Goal: Find contact information: Find contact information

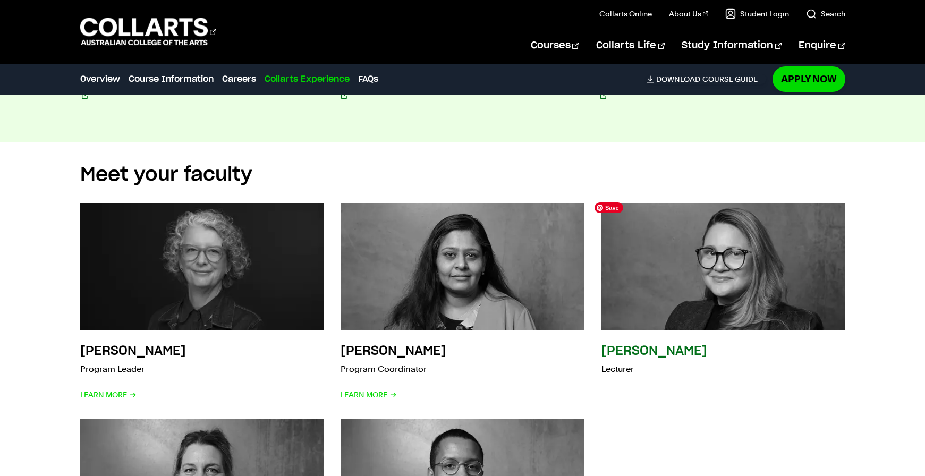
scroll to position [3458, 0]
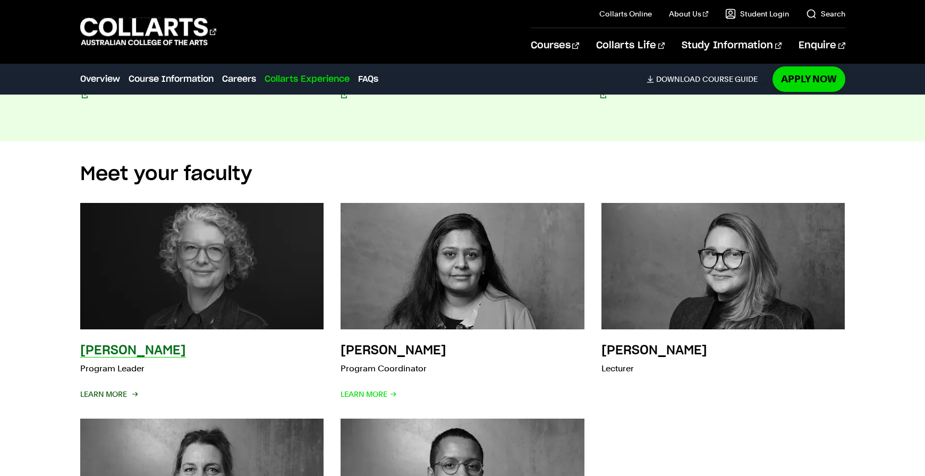
click at [108, 391] on span "Learn More" at bounding box center [108, 394] width 56 height 15
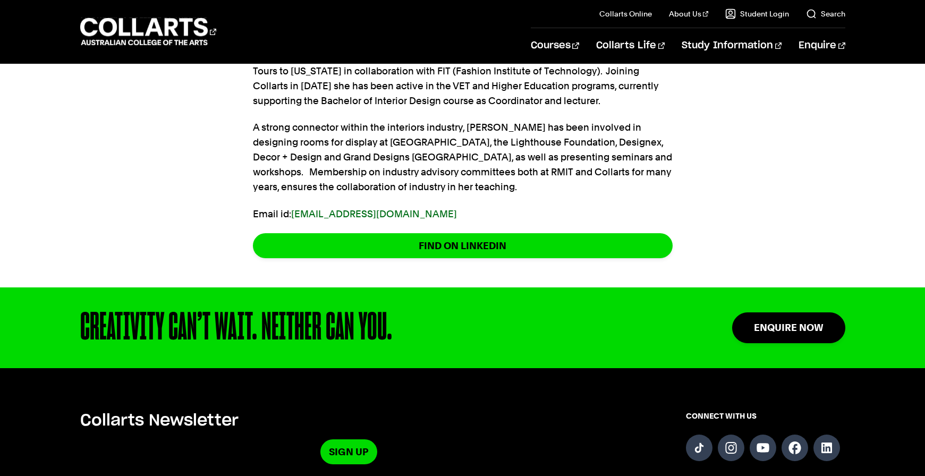
scroll to position [536, 0]
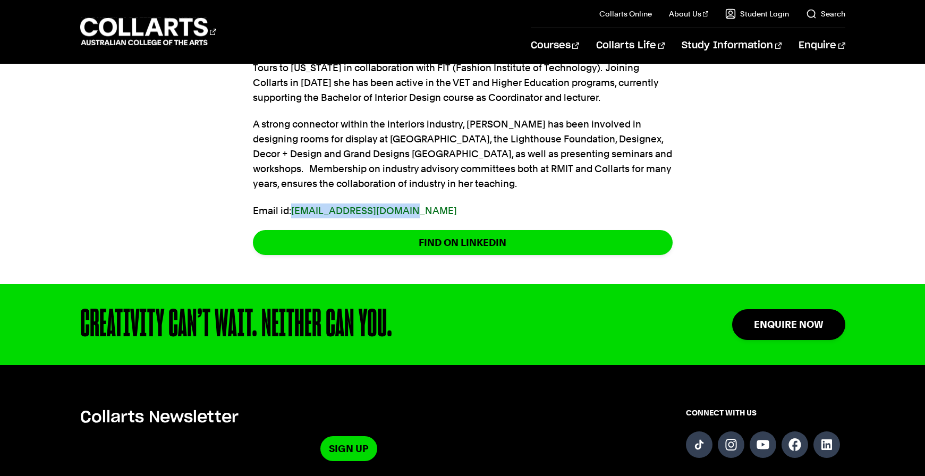
drag, startPoint x: 395, startPoint y: 211, endPoint x: 293, endPoint y: 217, distance: 102.2
click at [293, 217] on p "Email id: [EMAIL_ADDRESS][DOMAIN_NAME]" at bounding box center [463, 211] width 420 height 15
copy link "[EMAIL_ADDRESS][DOMAIN_NAME]"
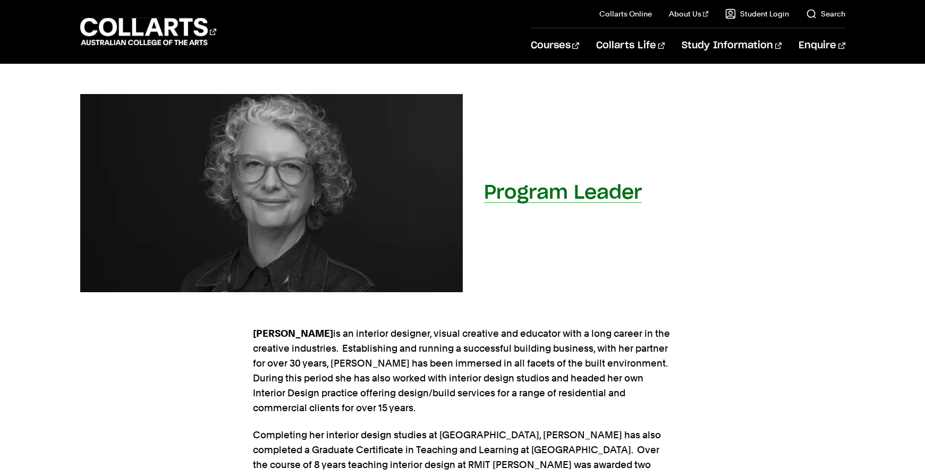
scroll to position [110, 0]
